Goal: Check status

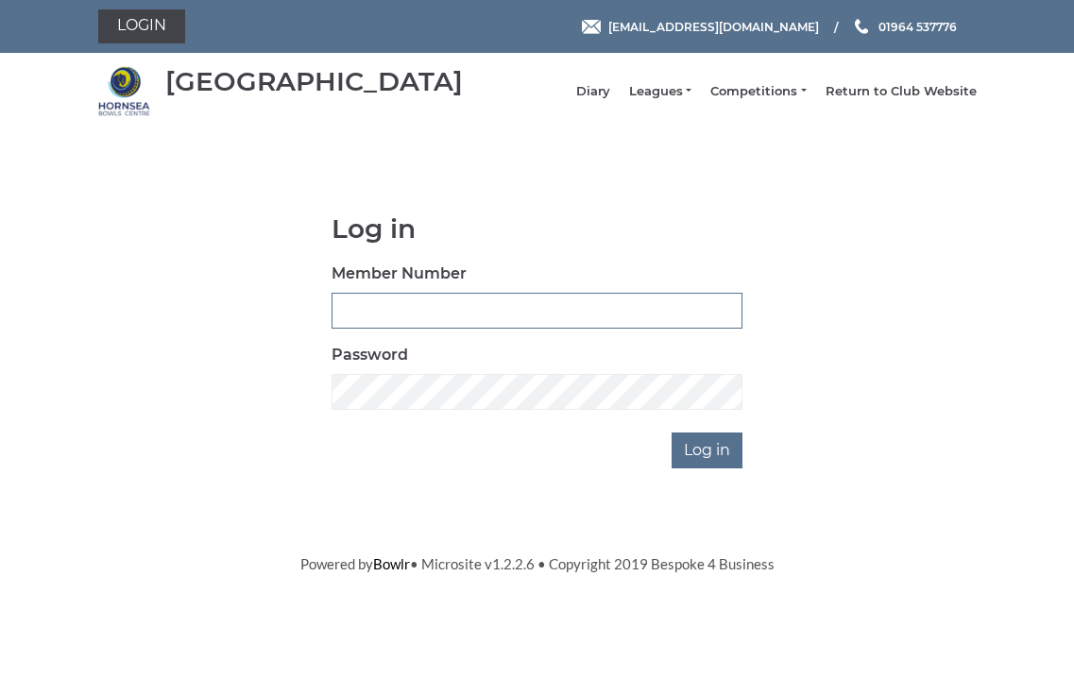
type input "1068"
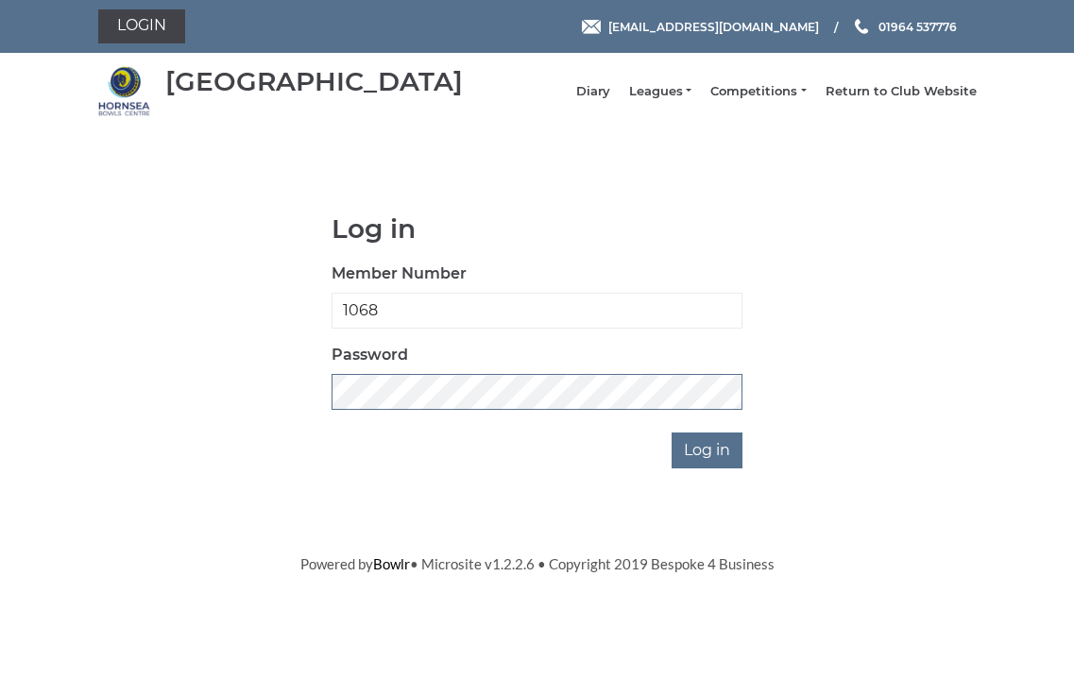
click at [709, 464] on input "Log in" at bounding box center [706, 450] width 71 height 36
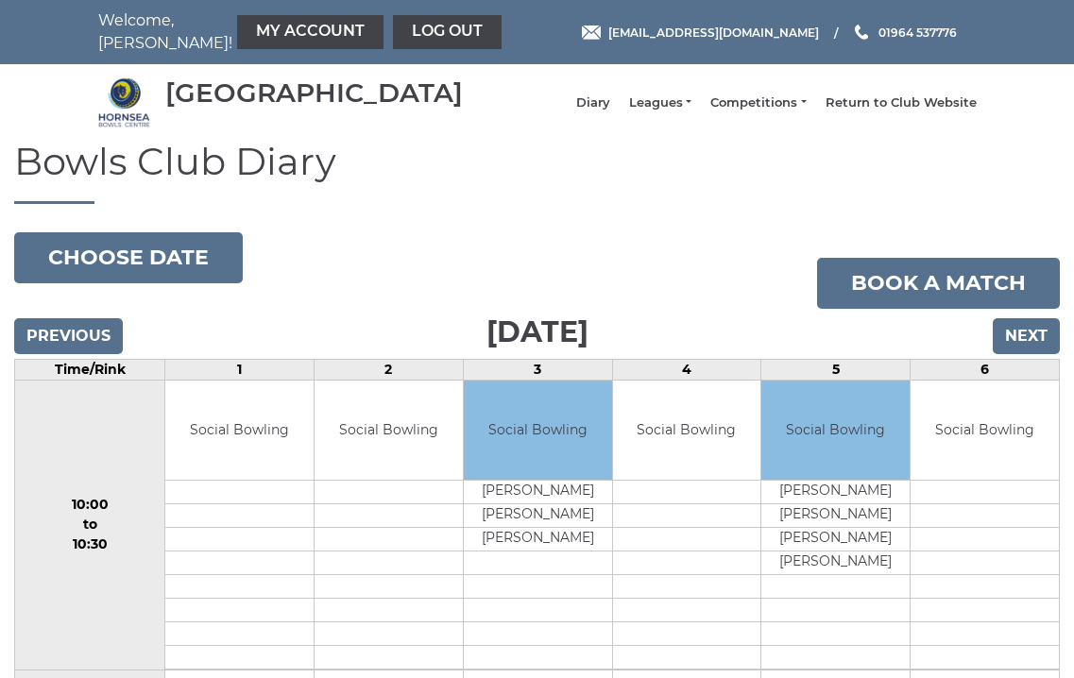
click at [66, 347] on input "Previous" at bounding box center [68, 336] width 109 height 36
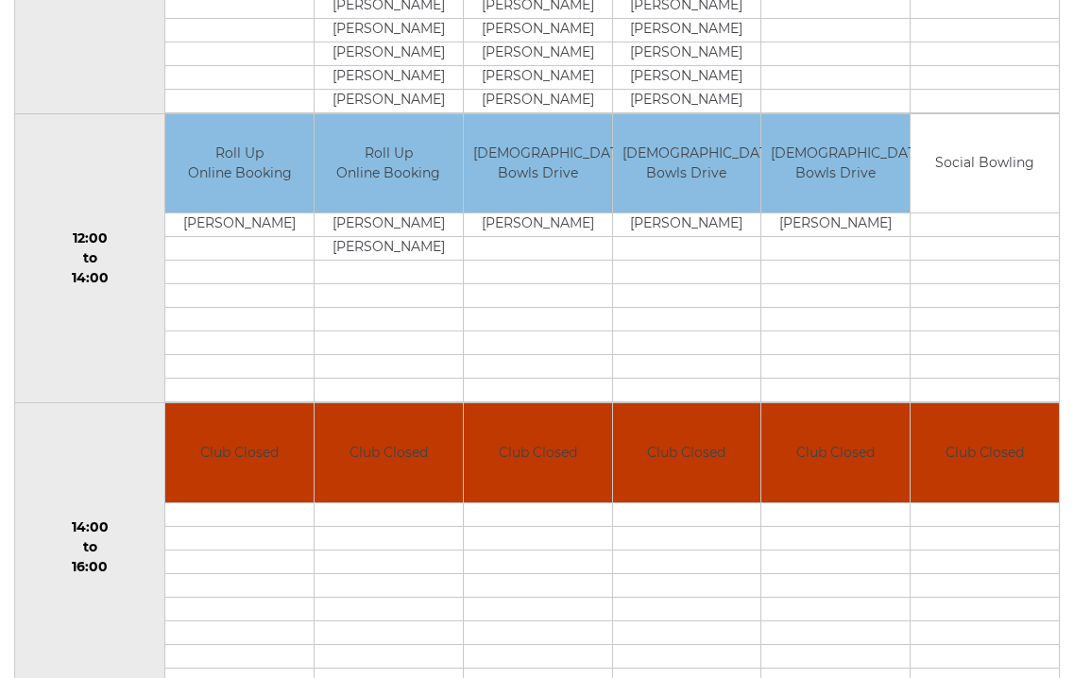
scroll to position [38, 0]
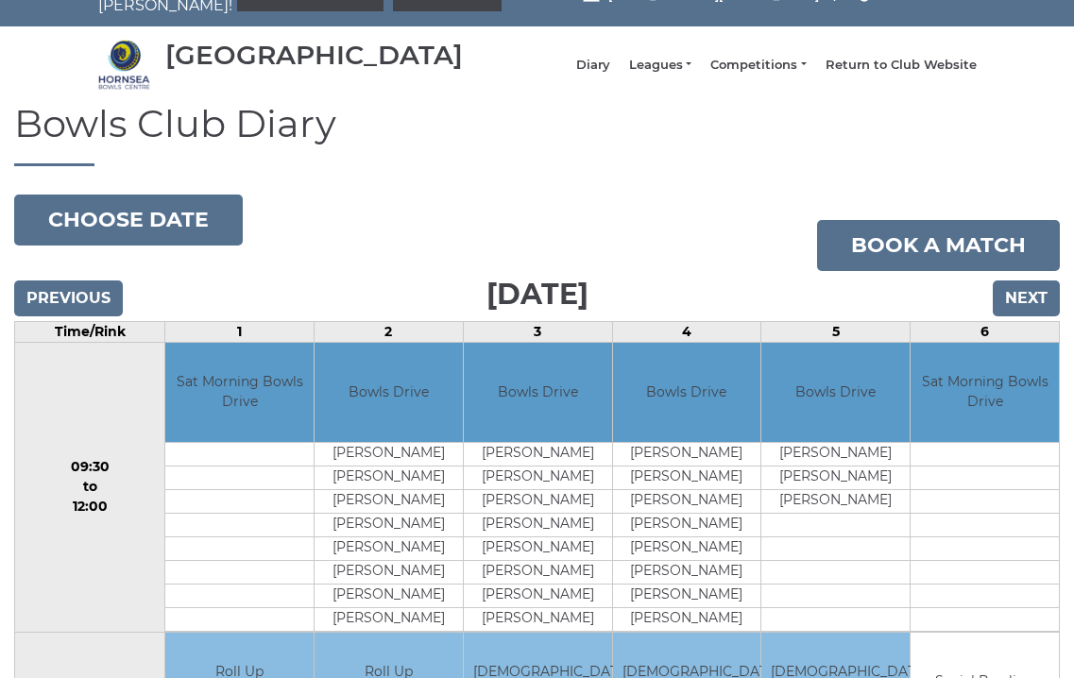
click at [1015, 315] on input "Next" at bounding box center [1025, 298] width 67 height 36
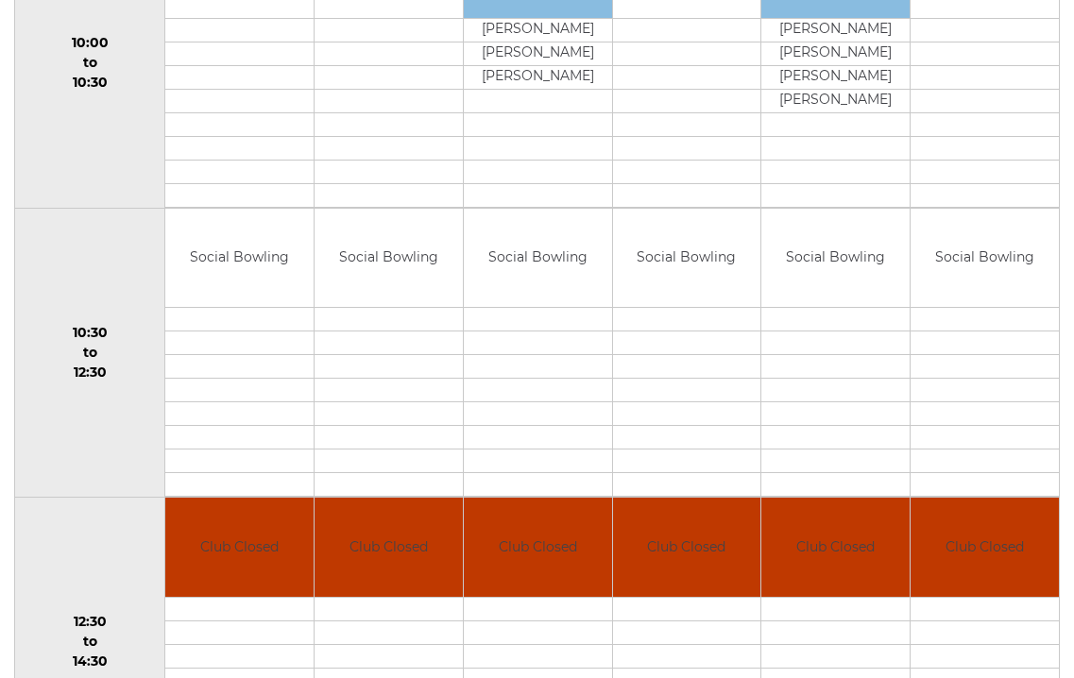
scroll to position [8, 0]
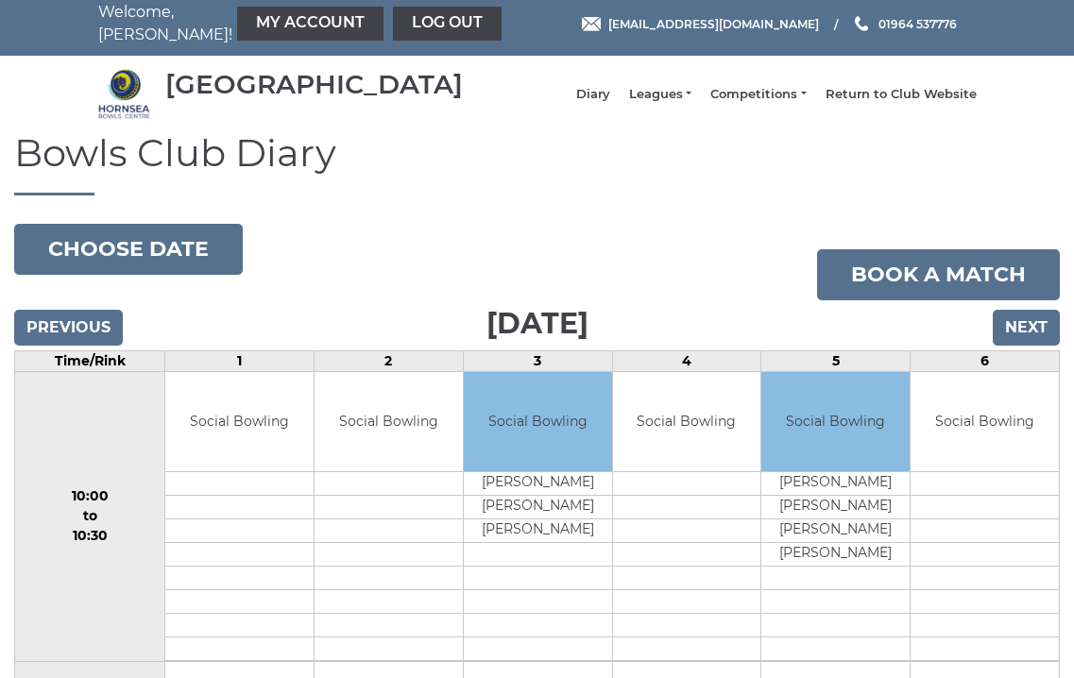
click at [1006, 335] on input "Next" at bounding box center [1025, 328] width 67 height 36
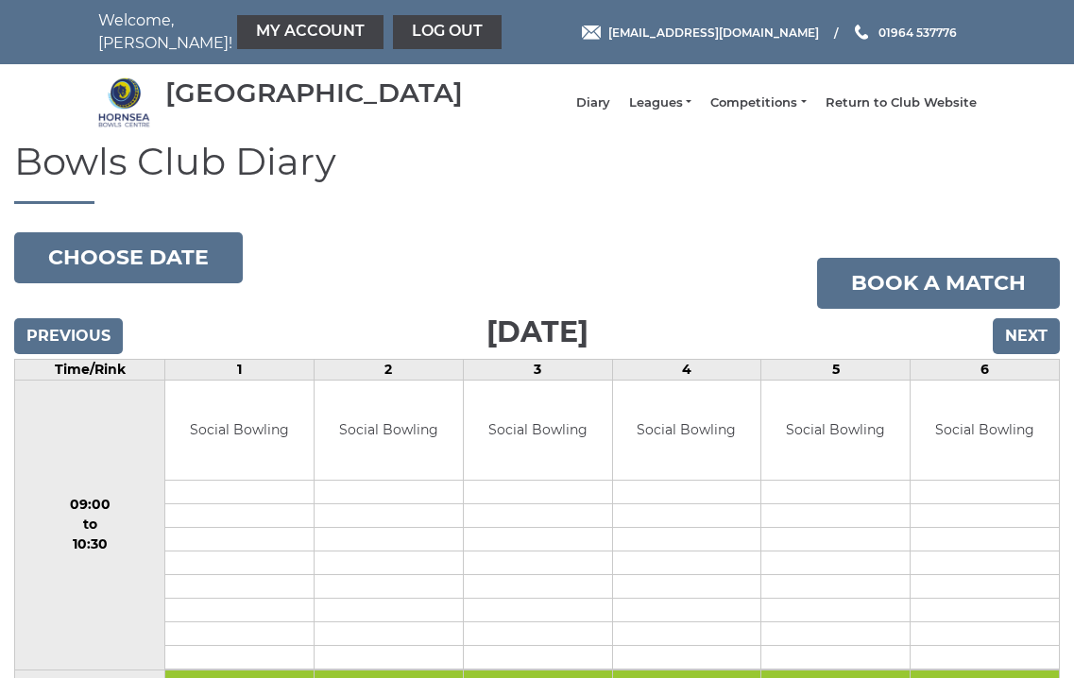
click at [1021, 345] on input "Next" at bounding box center [1025, 336] width 67 height 36
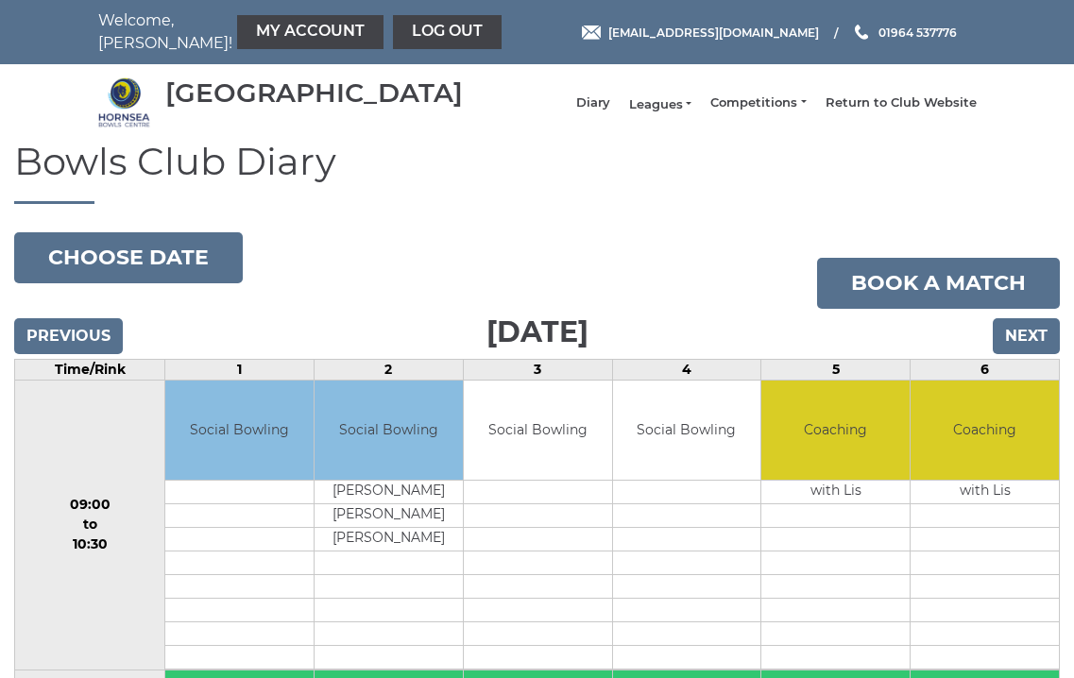
click at [674, 109] on link "Leagues" at bounding box center [660, 104] width 62 height 17
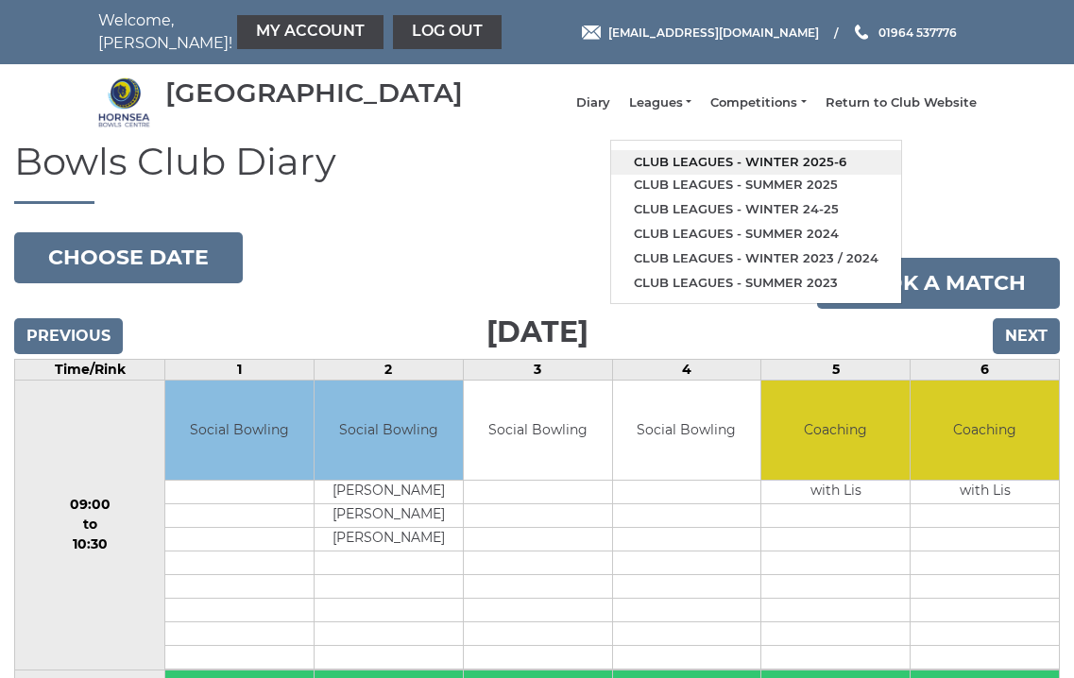
click at [768, 168] on link "Club leagues - Winter 2025-6" at bounding box center [756, 162] width 290 height 25
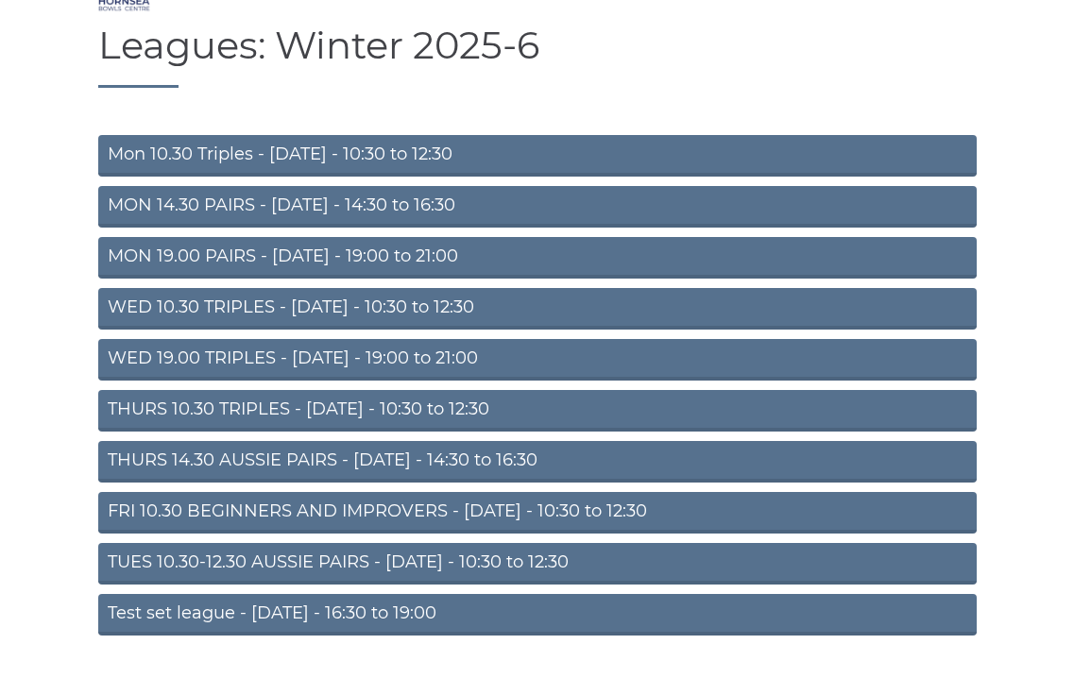
scroll to position [118, 0]
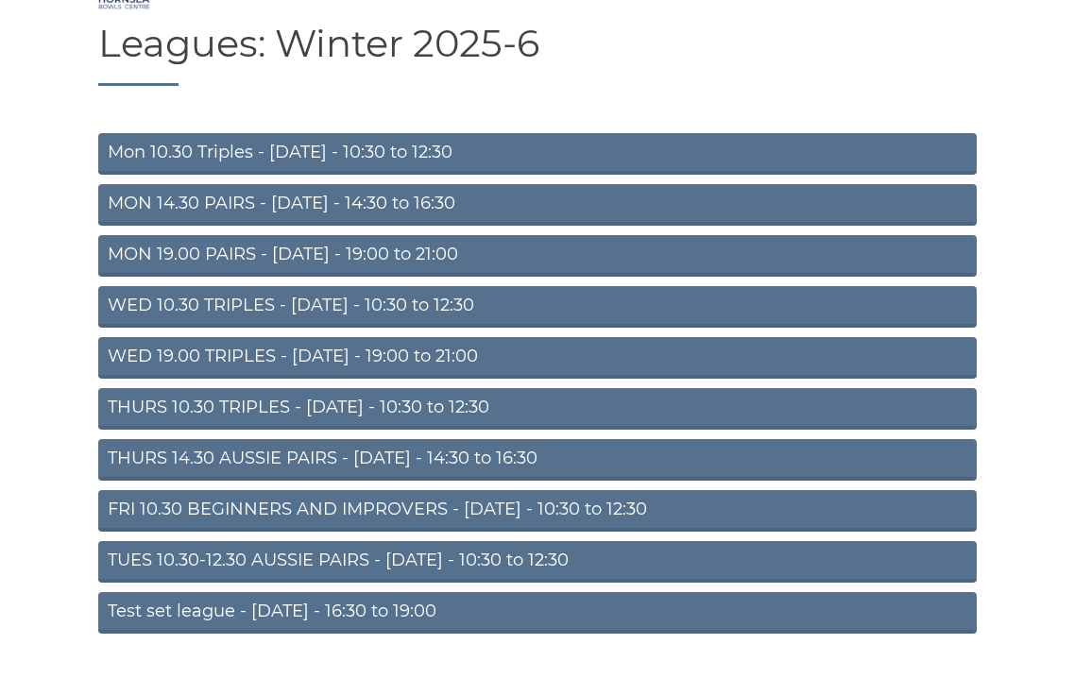
click at [338, 268] on link "MON 19.00 PAIRS - [DATE] - 19:00 to 21:00" at bounding box center [537, 256] width 878 height 42
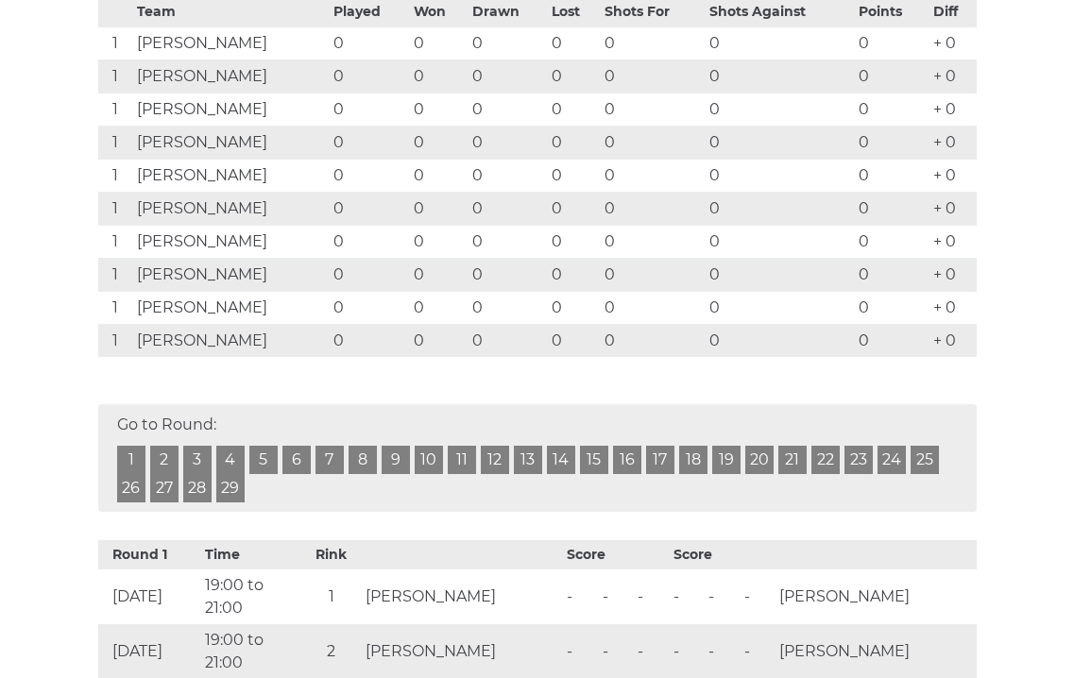
scroll to position [186, 0]
